Goal: Task Accomplishment & Management: Complete application form

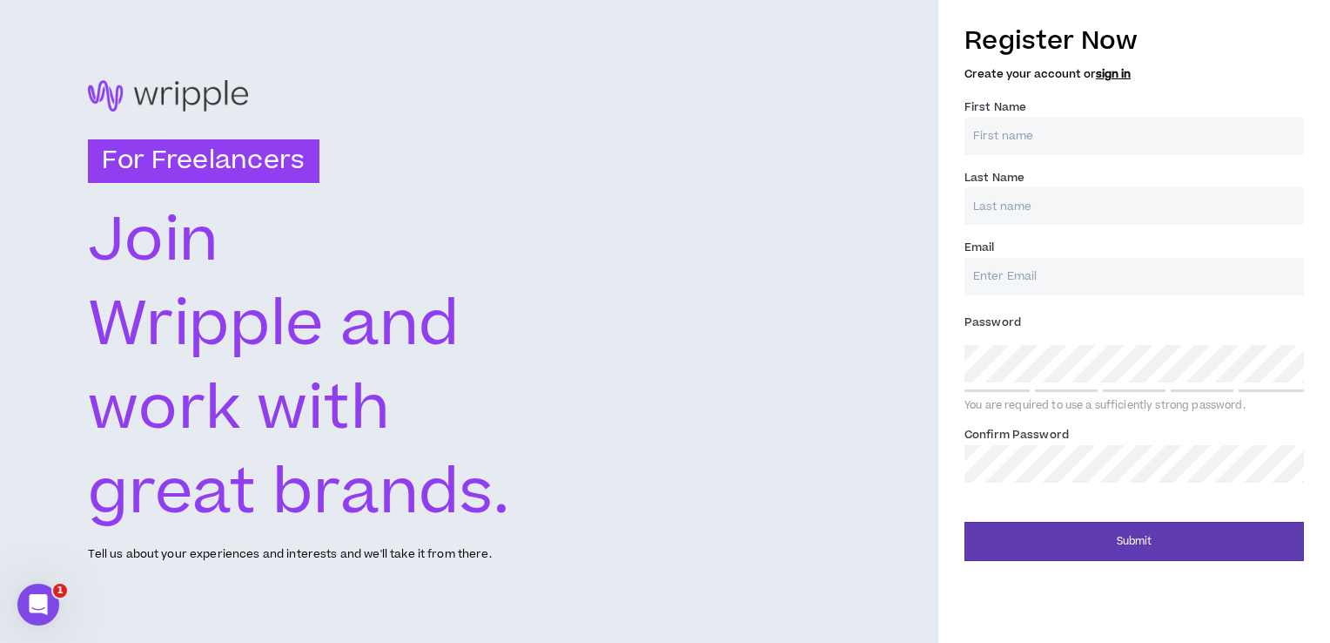
click at [1043, 141] on input "First Name *" at bounding box center [1135, 136] width 340 height 37
click at [1055, 146] on input "ARIA" at bounding box center [1135, 136] width 340 height 37
click at [1066, 140] on input "ARIA" at bounding box center [1135, 136] width 340 height 37
click at [981, 209] on input "Last Name *" at bounding box center [1135, 205] width 340 height 37
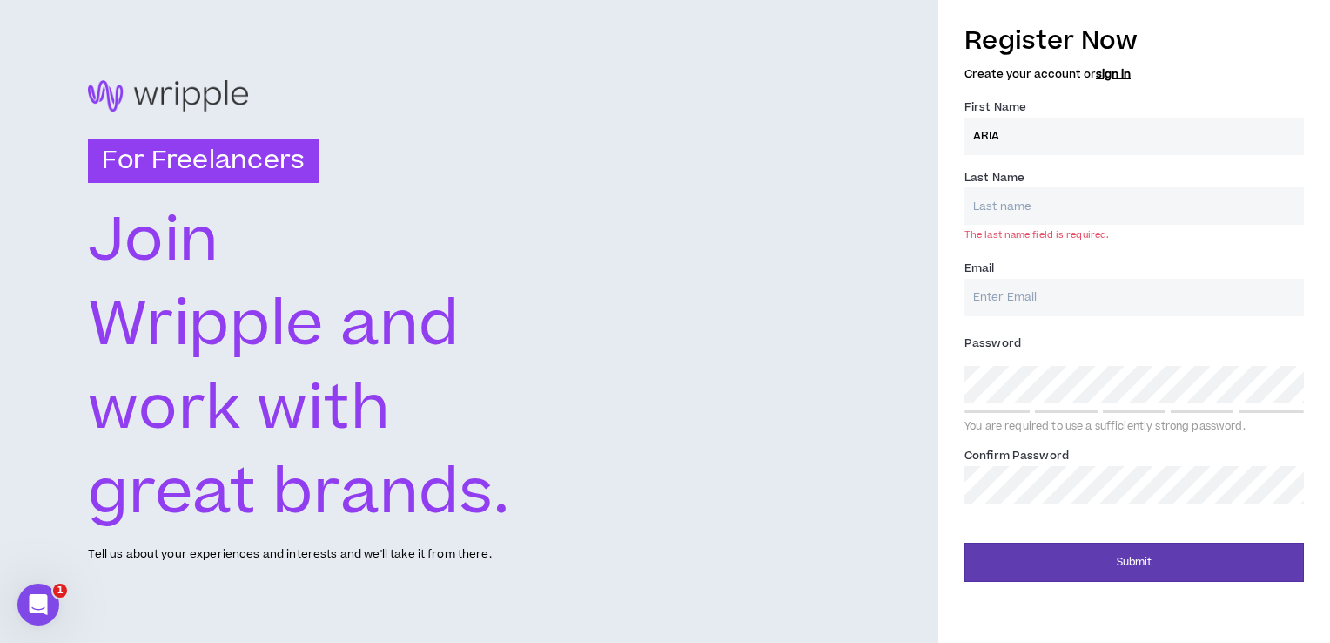
click at [1034, 137] on input "ARIA" at bounding box center [1135, 136] width 340 height 37
type input "ARIANNE"
click at [986, 211] on input "Last Name *" at bounding box center [1135, 205] width 340 height 37
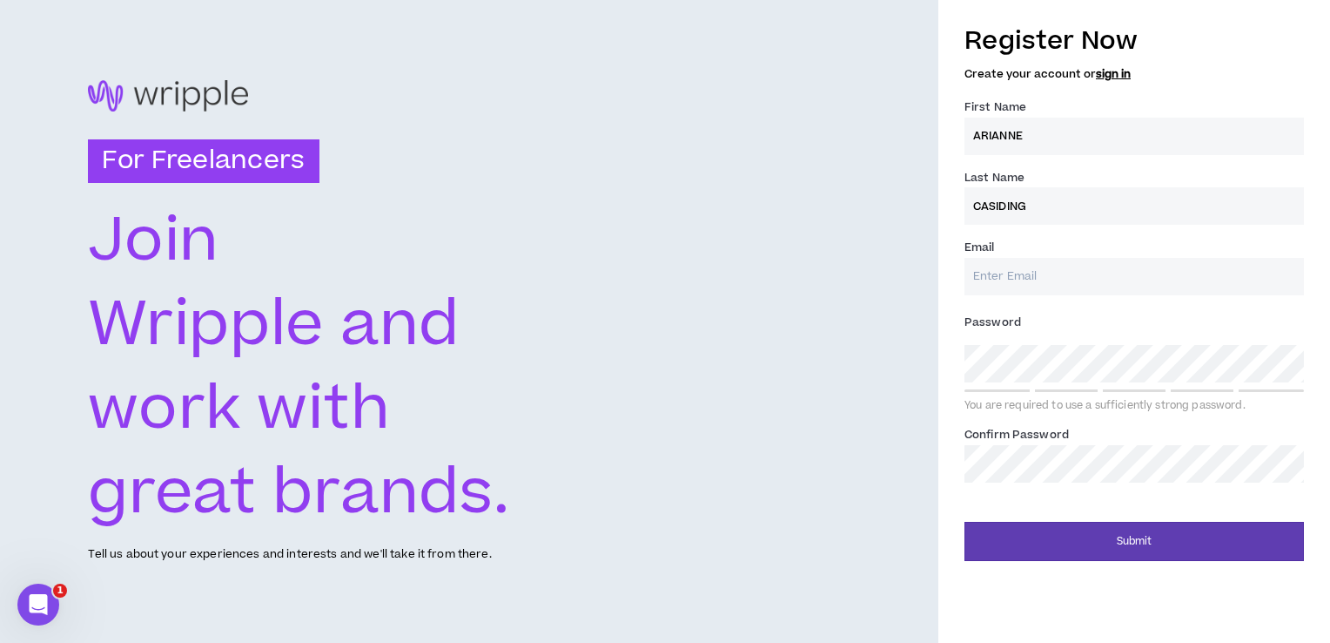
type input "CASIDING"
click at [982, 272] on input "Email *" at bounding box center [1135, 276] width 340 height 37
